Goal: Find contact information: Find contact information

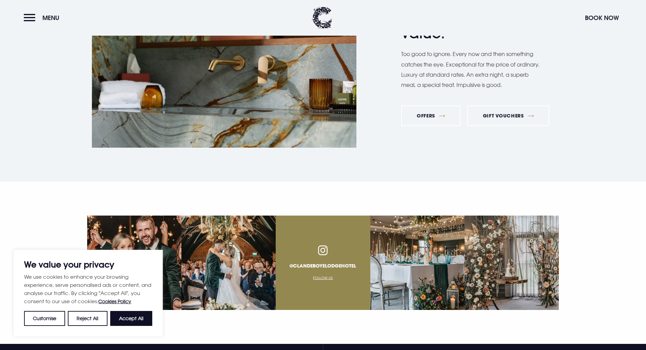
scroll to position [2630, 0]
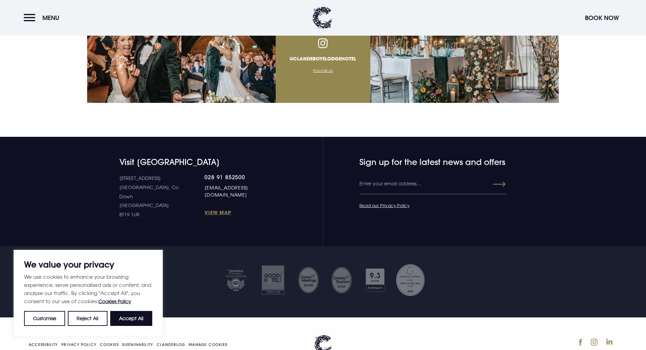
drag, startPoint x: 278, startPoint y: 166, endPoint x: 182, endPoint y: 163, distance: 96.0
click at [182, 174] on div "[STREET_ADDRESS] Down [GEOGRAPHIC_DATA] BT19 1UR 028 91 852500 [EMAIL_ADDRESS][…" at bounding box center [199, 196] width 160 height 45
copy link "[EMAIL_ADDRESS][DOMAIN_NAME]"
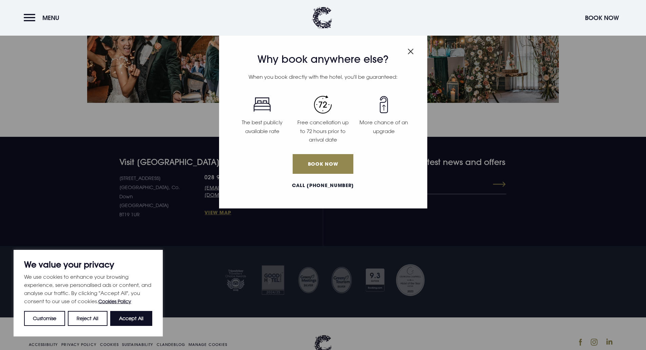
click at [410, 54] on img "Close modal" at bounding box center [411, 52] width 6 height 6
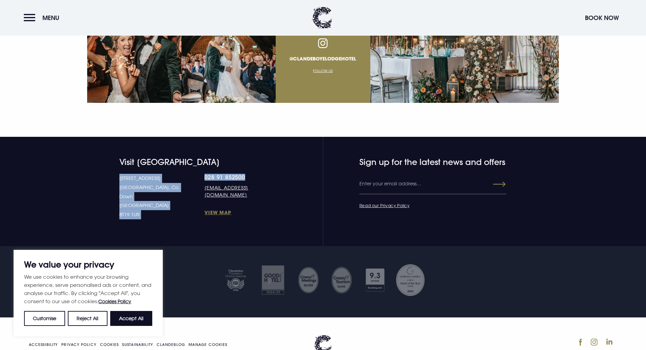
drag, startPoint x: 237, startPoint y: 144, endPoint x: 180, endPoint y: 149, distance: 57.5
click at [180, 157] on div "Visit [GEOGRAPHIC_DATA] [STREET_ADDRESS] Down [GEOGRAPHIC_DATA] BT19 1UR 028 91…" at bounding box center [183, 188] width 192 height 62
click at [229, 157] on div "Visit [GEOGRAPHIC_DATA] [STREET_ADDRESS] Down [GEOGRAPHIC_DATA] BT19 1UR 028 91…" at bounding box center [183, 188] width 192 height 62
click at [226, 174] on link "028 91 852500" at bounding box center [242, 177] width 74 height 7
click at [237, 174] on link "028 91 852500" at bounding box center [242, 177] width 74 height 7
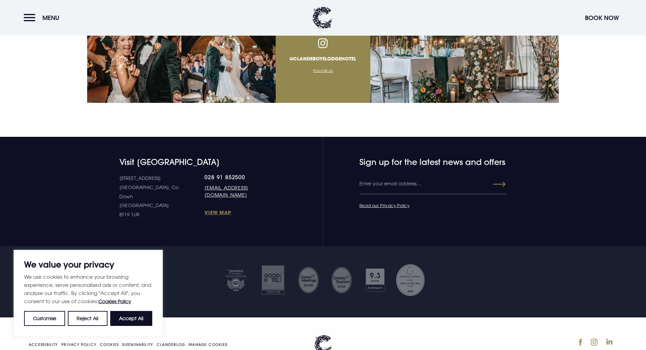
click at [260, 106] on section "@clandeboyelodgehotel Follow Us" at bounding box center [323, 56] width 646 height 162
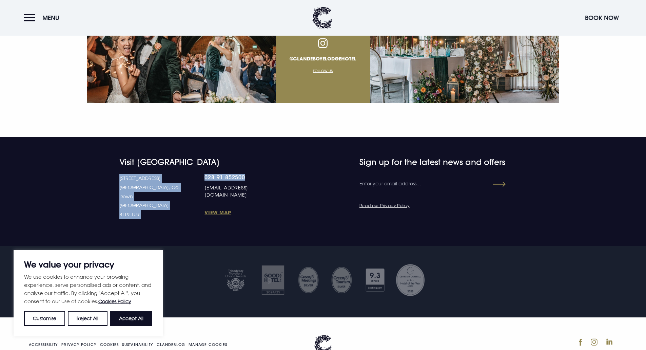
drag, startPoint x: 176, startPoint y: 147, endPoint x: 233, endPoint y: 152, distance: 57.2
click at [233, 157] on div "Visit [GEOGRAPHIC_DATA] [STREET_ADDRESS] Down [GEOGRAPHIC_DATA] BT19 1UR 028 91…" at bounding box center [183, 188] width 192 height 62
copy div "[STREET_ADDRESS] [STREET_ADDRESS] 028 91 852500"
click at [578, 334] on link at bounding box center [578, 341] width 8 height 15
